Goal: Task Accomplishment & Management: Use online tool/utility

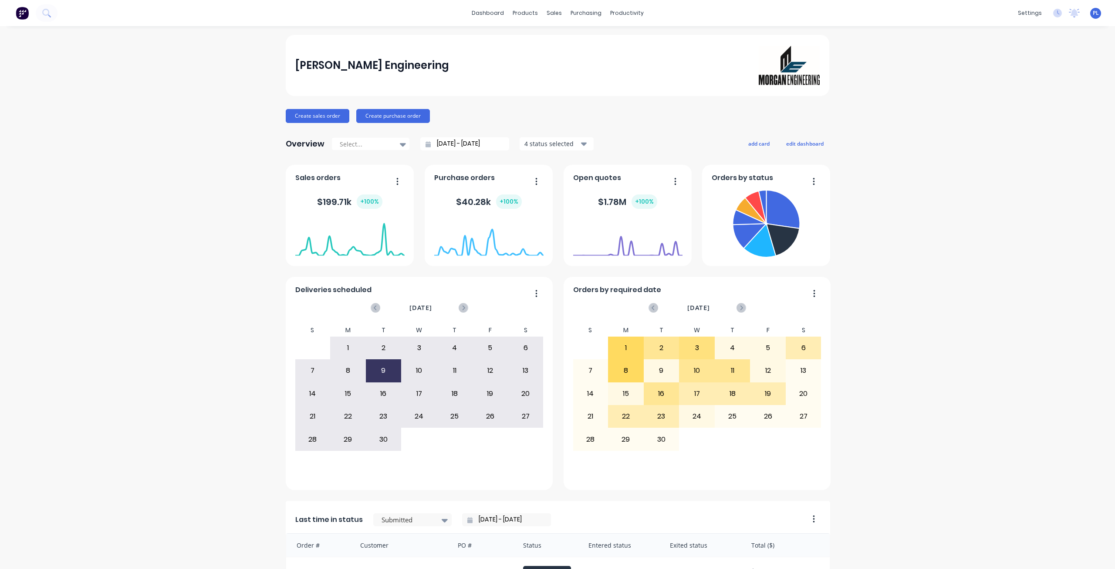
click at [1093, 12] on span "PL" at bounding box center [1096, 13] width 6 height 8
click at [1033, 108] on button "Sign out" at bounding box center [1040, 109] width 115 height 17
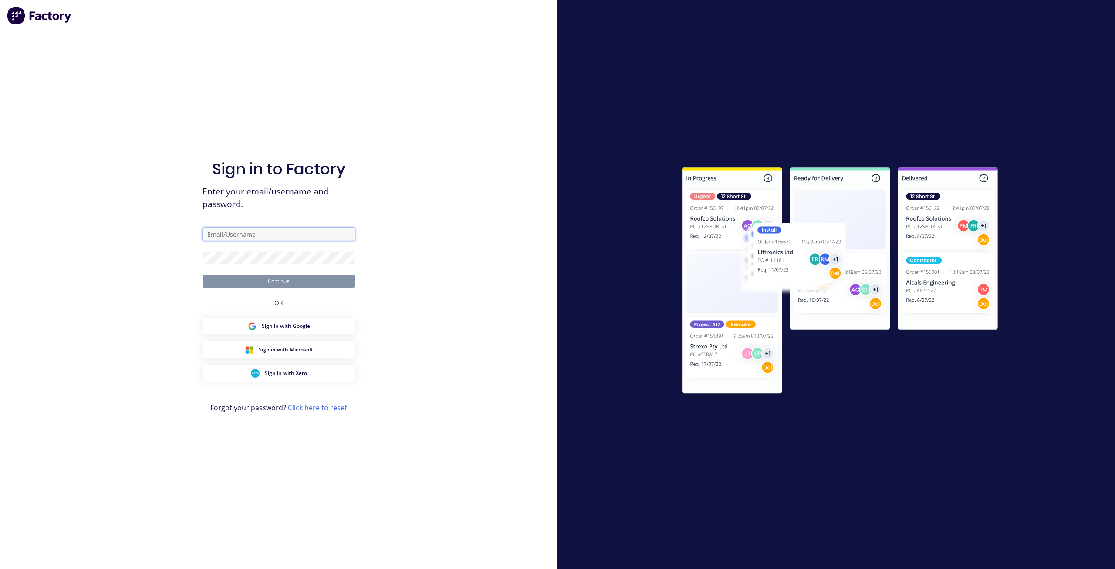
click at [274, 236] on input "text" at bounding box center [279, 233] width 152 height 13
type input "a"
type input "[EMAIL_ADDRESS][PERSON_NAME][DOMAIN_NAME]"
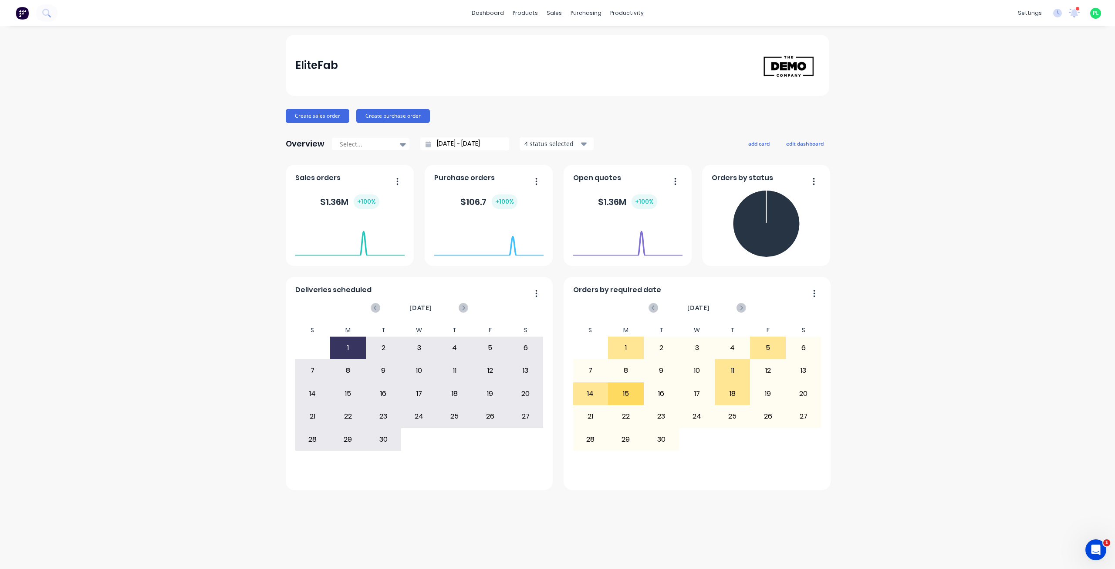
click at [167, 200] on div "EliteFab Create sales order Create purchase order Overview Select... [DATE] - […" at bounding box center [557, 297] width 1115 height 525
drag, startPoint x: 565, startPoint y: 41, endPoint x: 562, endPoint y: 45, distance: 5.0
click at [565, 41] on div at bounding box center [559, 42] width 13 height 8
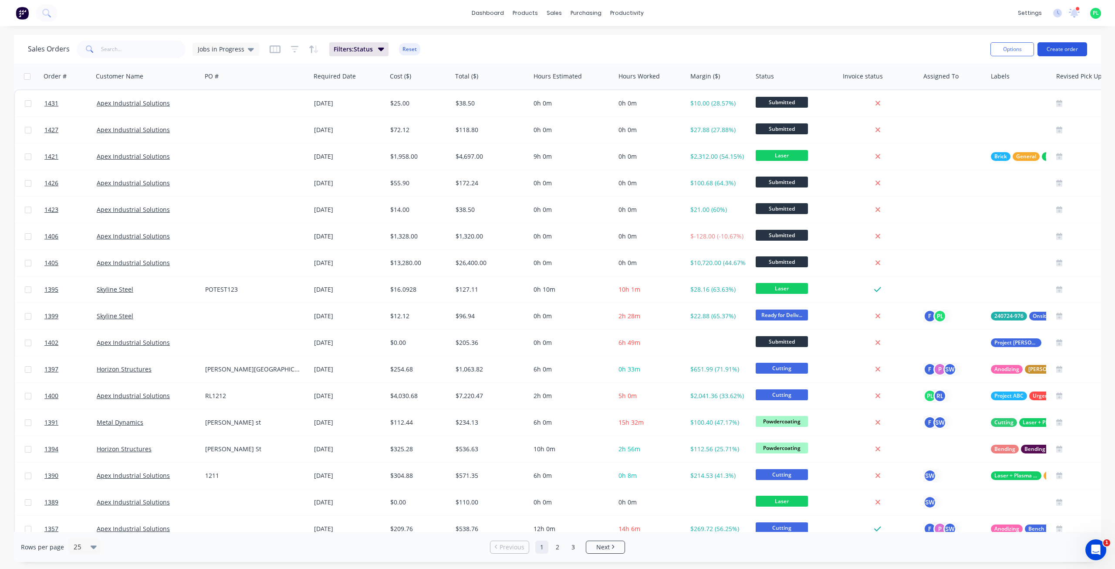
click at [1074, 48] on button "Create order" at bounding box center [1063, 49] width 50 height 14
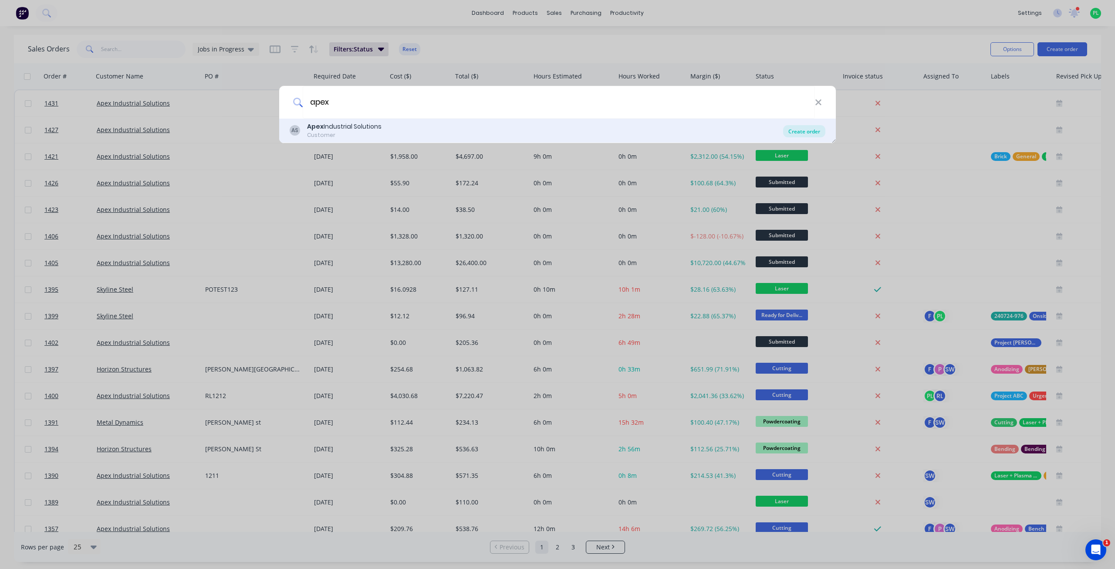
type input "apex"
click at [810, 129] on div "Create order" at bounding box center [804, 131] width 42 height 12
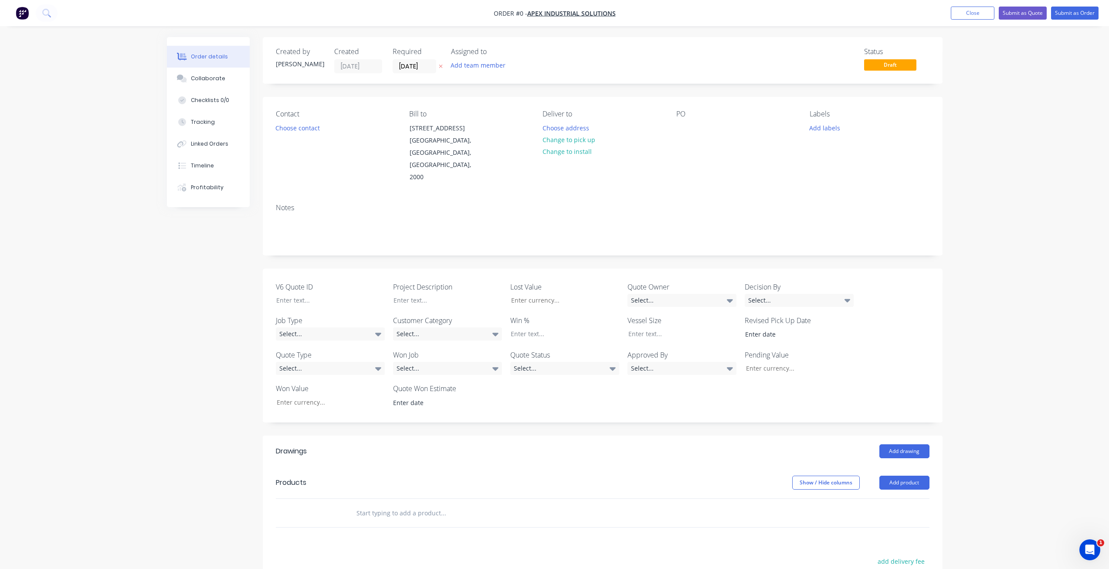
click at [213, 383] on div "Created by [PERSON_NAME] Created [DATE] Required [DATE] Assigned to Add team me…" at bounding box center [555, 393] width 776 height 712
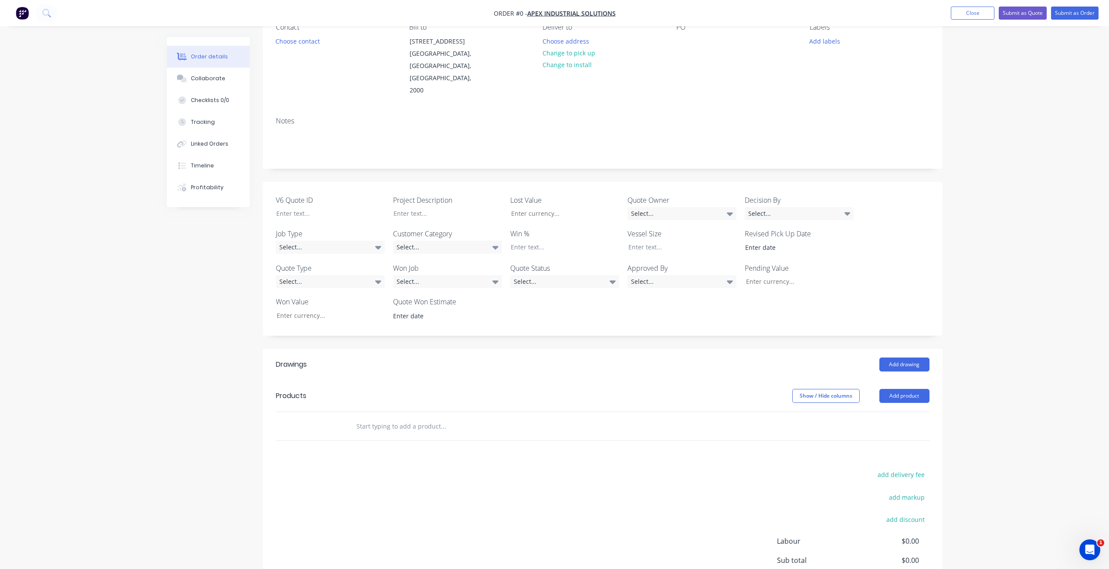
scroll to position [87, 0]
click at [585, 441] on div "Drawings Add drawing Products Show / Hide columns Add product add delivery fee …" at bounding box center [603, 498] width 680 height 301
click at [901, 388] on button "Add product" at bounding box center [904, 395] width 50 height 14
click at [884, 551] on div "Import products" at bounding box center [887, 557] width 67 height 13
click at [883, 446] on div "Basic products" at bounding box center [887, 452] width 67 height 13
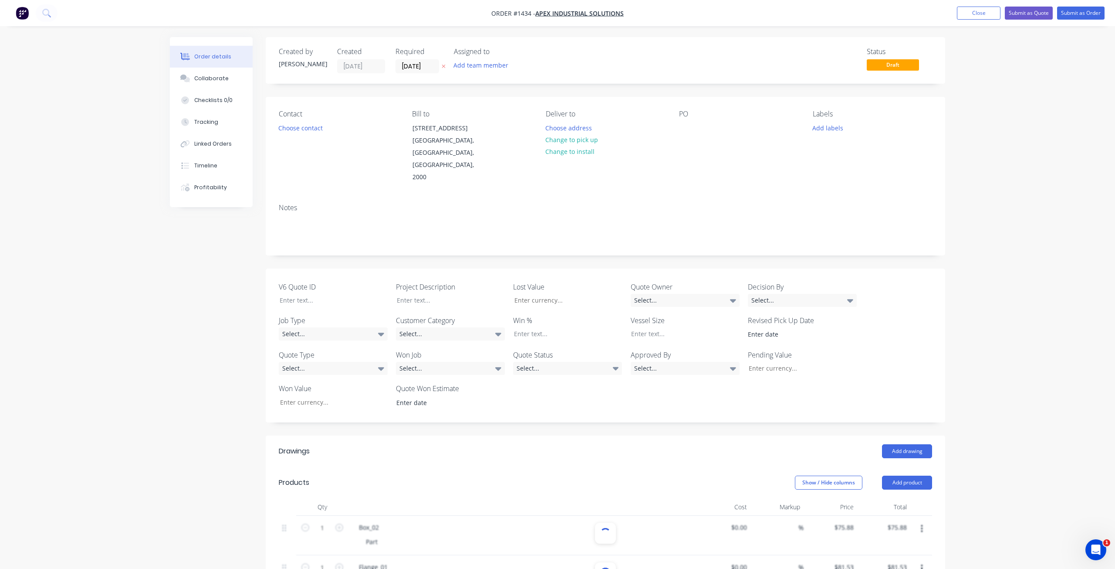
type input "$75.88"
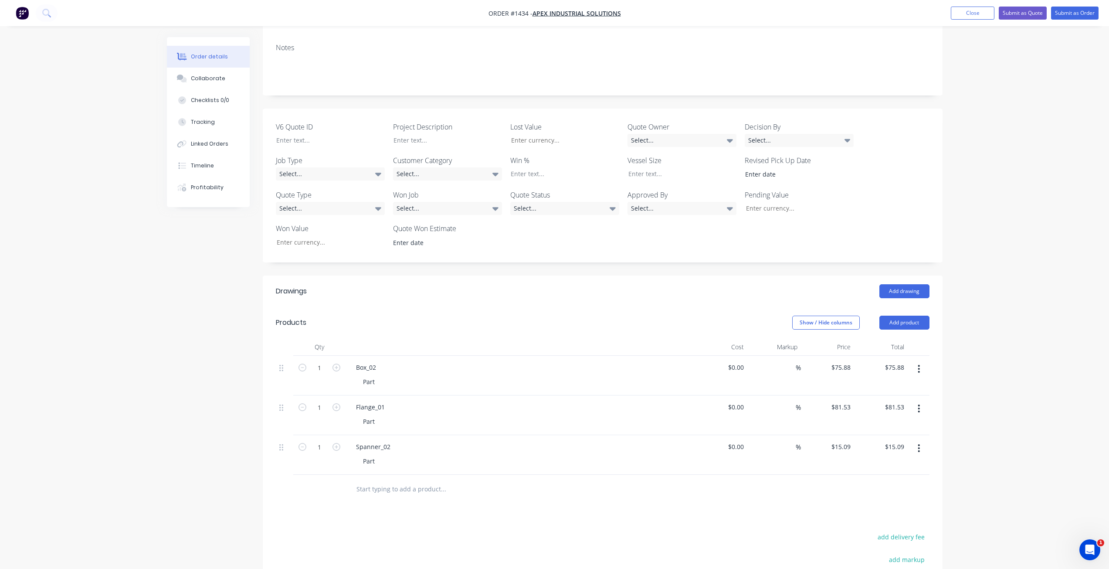
scroll to position [218, 0]
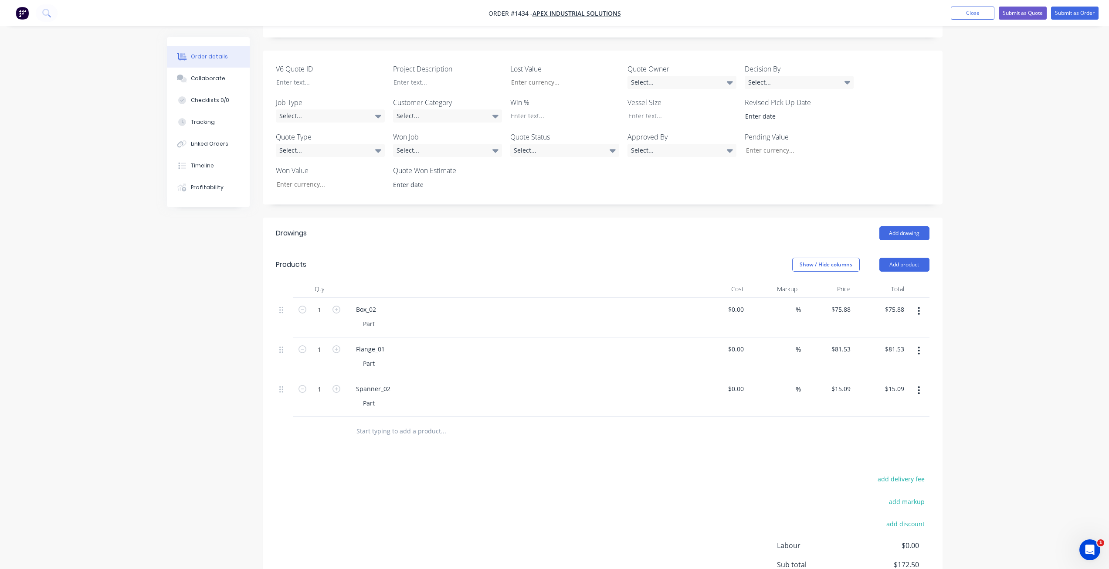
click at [503, 473] on div "add delivery fee add markup add discount Labour $0.00 Sub total $172.50 Margin …" at bounding box center [603, 557] width 654 height 168
click at [384, 482] on div "add delivery fee add markup add discount Labour $0.00 Sub total $172.50 Margin …" at bounding box center [603, 557] width 654 height 168
click at [396, 473] on div "add delivery fee add markup add discount Labour $0.00 Sub total $172.50 Margin …" at bounding box center [603, 557] width 654 height 168
click at [465, 437] on div "Drawings Add drawing Products Show / Hide columns Add product Qty Cost Markup P…" at bounding box center [603, 435] width 680 height 437
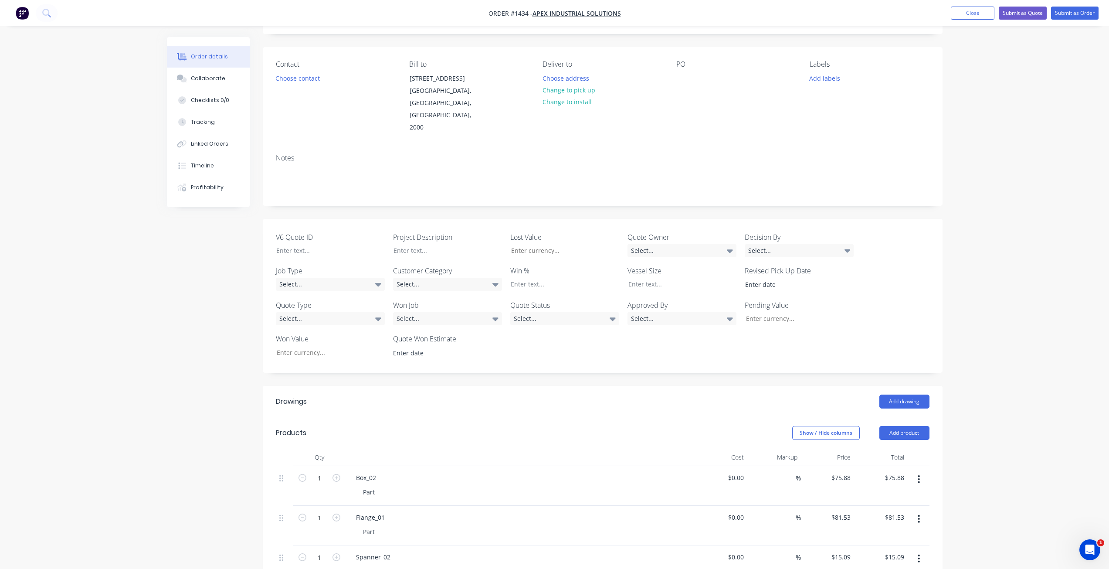
scroll to position [44, 0]
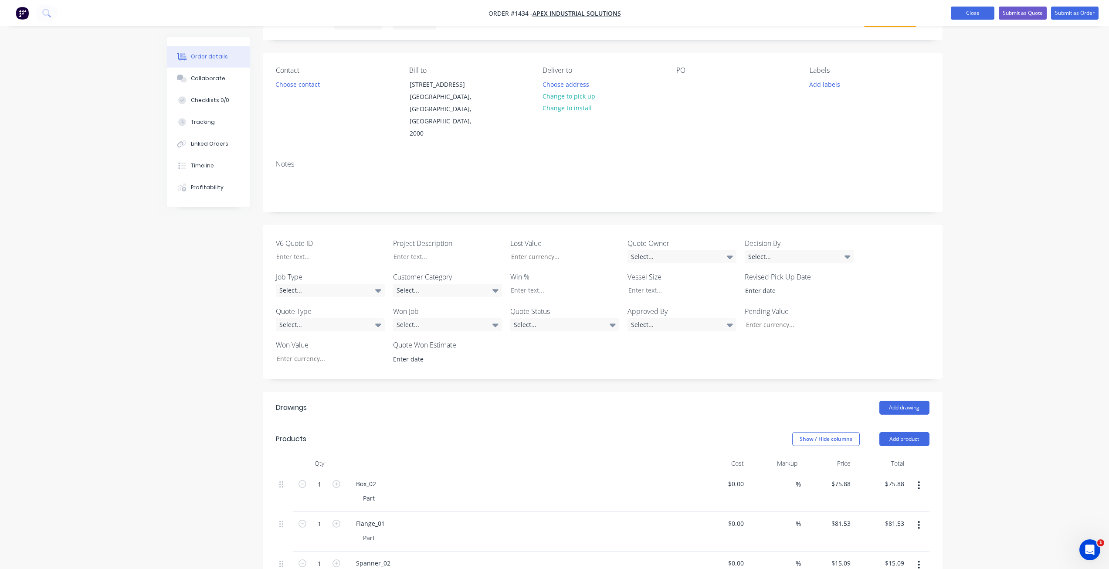
click at [969, 17] on button "Close" at bounding box center [973, 13] width 44 height 13
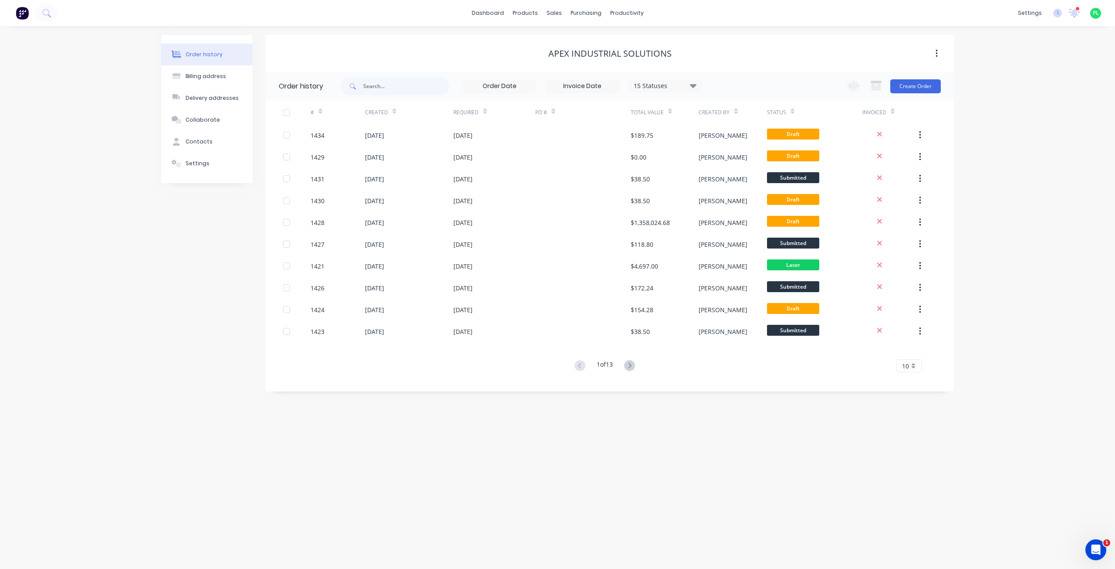
click at [880, 47] on div "Apex Industrial Solutions" at bounding box center [610, 54] width 688 height 16
drag, startPoint x: 630, startPoint y: 55, endPoint x: 536, endPoint y: 58, distance: 93.7
click at [536, 58] on div "Apex Industrial Solutions" at bounding box center [610, 53] width 688 height 10
click at [917, 88] on button "Create Order" at bounding box center [916, 86] width 51 height 14
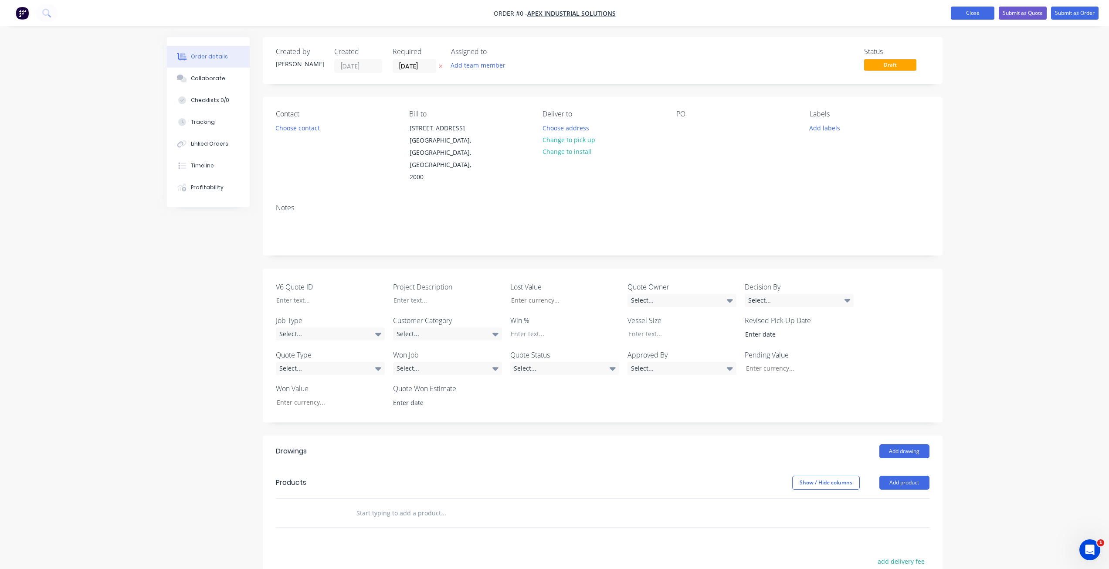
click at [960, 15] on button "Close" at bounding box center [973, 13] width 44 height 13
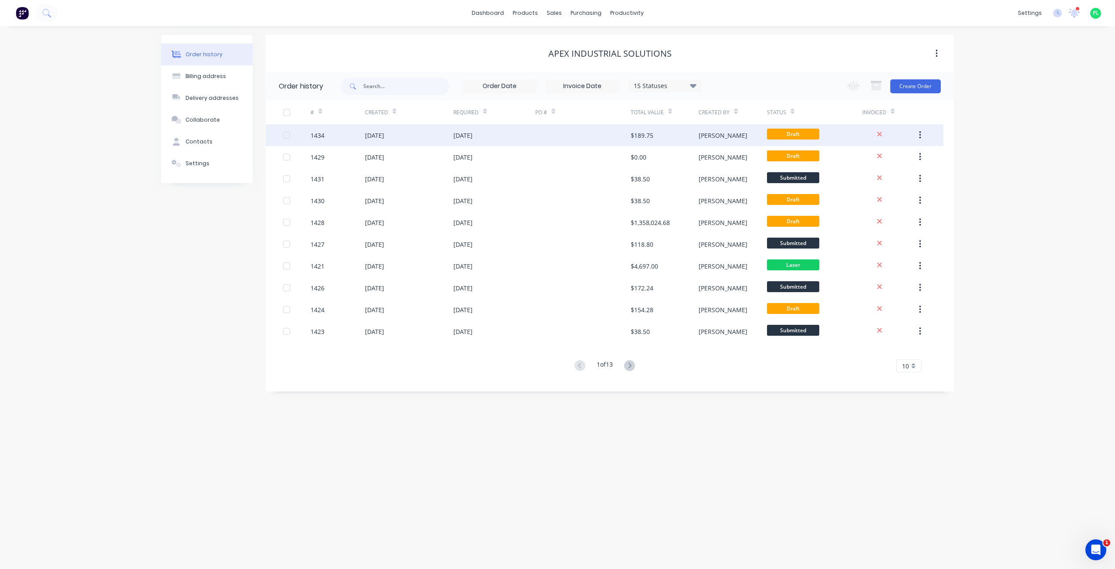
click at [686, 135] on div "$189.75" at bounding box center [665, 135] width 68 height 22
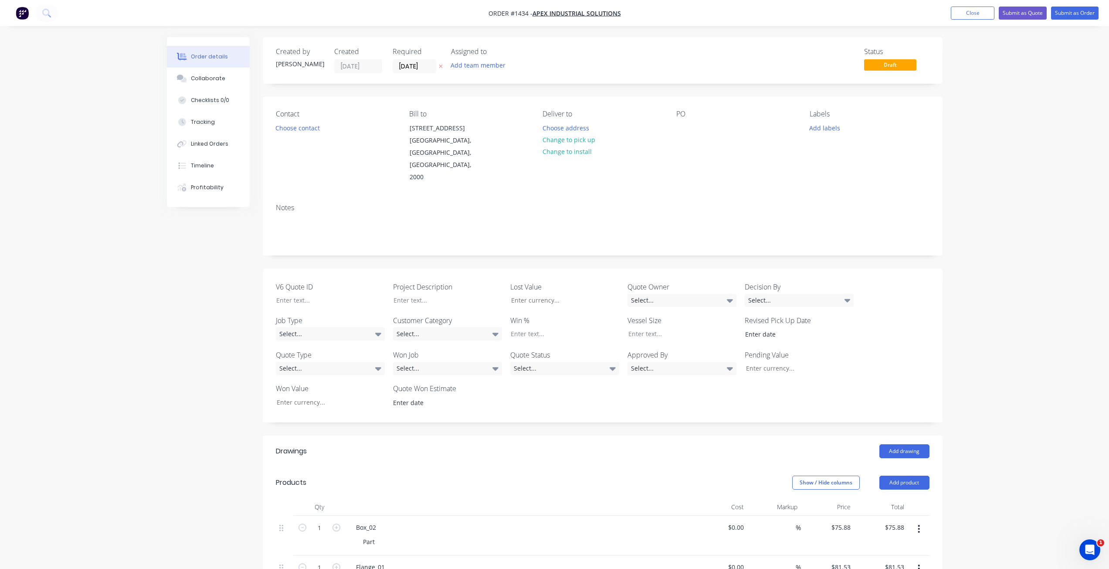
click at [567, 223] on div "Notes" at bounding box center [603, 225] width 680 height 58
click at [211, 291] on div "Created by [PERSON_NAME] Created [DATE] Required [DATE] Assigned to Add team me…" at bounding box center [555, 461] width 776 height 848
click at [233, 369] on div "Created by [PERSON_NAME] Created [DATE] Required [DATE] Assigned to Add team me…" at bounding box center [555, 461] width 776 height 848
click at [236, 349] on div "Created by [PERSON_NAME] Created [DATE] Required [DATE] Assigned to Add team me…" at bounding box center [555, 461] width 776 height 848
click at [207, 347] on div "Created by [PERSON_NAME] Created [DATE] Required [DATE] Assigned to Add team me…" at bounding box center [555, 461] width 776 height 848
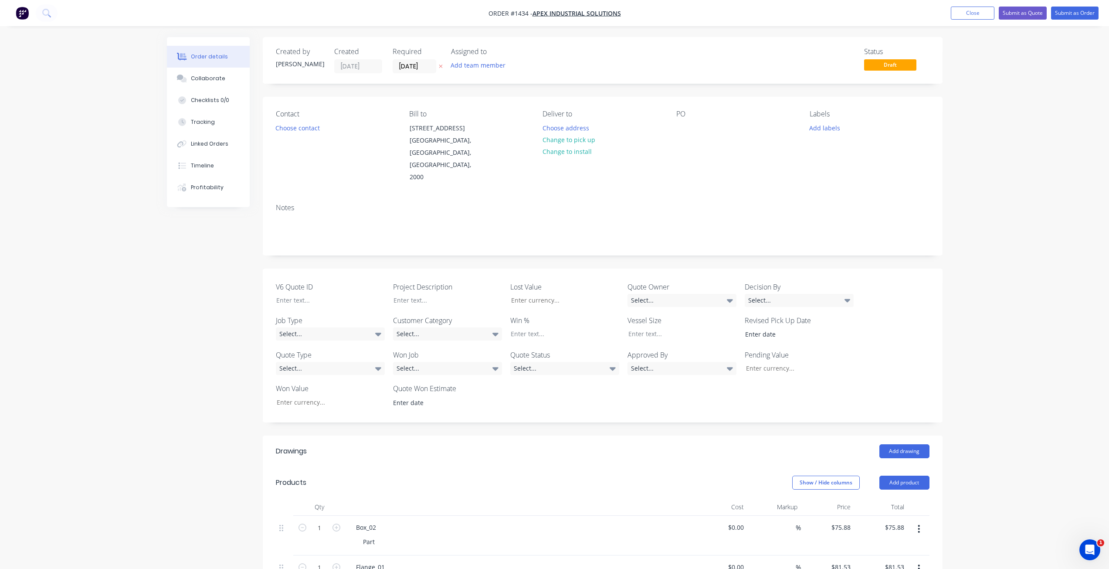
click at [207, 339] on div "Created by [PERSON_NAME] Created [DATE] Required [DATE] Assigned to Add team me…" at bounding box center [555, 461] width 776 height 848
click at [255, 73] on div "Order details Collaborate Checklists 0/0 Tracking Linked Orders Timeline Profit…" at bounding box center [215, 122] width 96 height 170
click at [257, 75] on div "Order details Collaborate Checklists 0/0 Tracking Linked Orders Timeline Profit…" at bounding box center [215, 122] width 96 height 170
click at [184, 488] on div "Created by [PERSON_NAME] Created [DATE] Required [DATE] Assigned to Add team me…" at bounding box center [555, 461] width 776 height 848
